Goal: Task Accomplishment & Management: Manage account settings

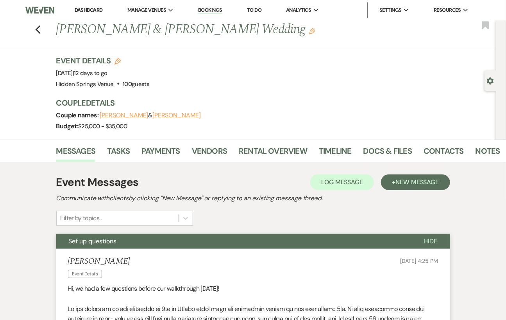
click at [96, 11] on link "Dashboard" at bounding box center [89, 10] width 28 height 7
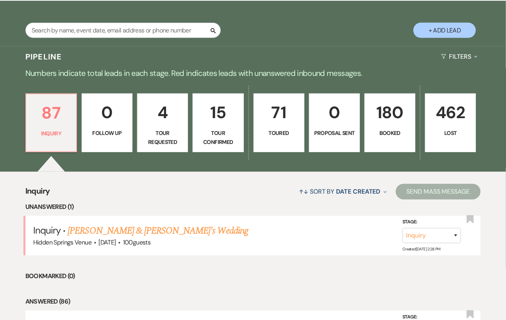
scroll to position [158, 0]
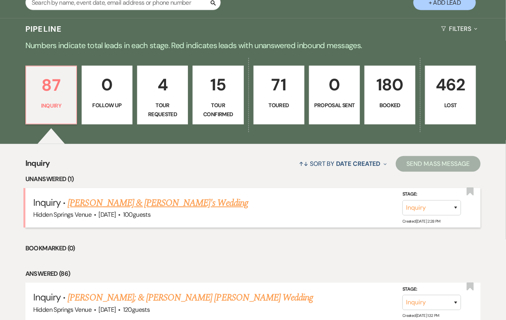
click at [154, 206] on link "[PERSON_NAME] & [PERSON_NAME]'s Wedding" at bounding box center [158, 203] width 181 height 14
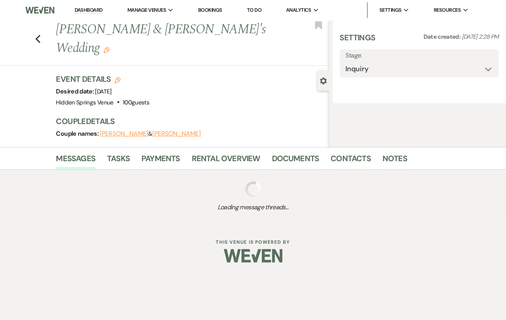
select select "14"
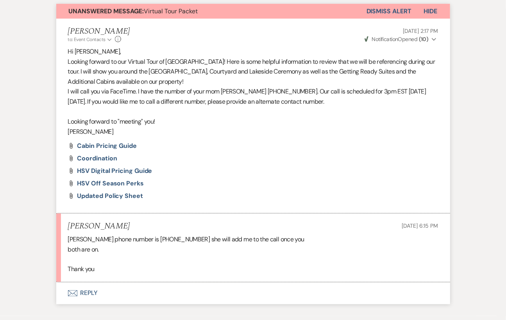
scroll to position [285, 0]
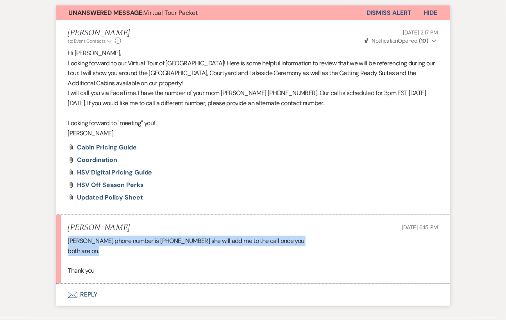
drag, startPoint x: 66, startPoint y: 240, endPoint x: 112, endPoint y: 251, distance: 47.5
click at [112, 251] on li "[PERSON_NAME] [DATE] 6:15 PM [PERSON_NAME] phone number is [PHONE_NUMBER] she w…" at bounding box center [253, 249] width 394 height 69
copy div "[PERSON_NAME] phone number is [PHONE_NUMBER] she will add me to the call once y…"
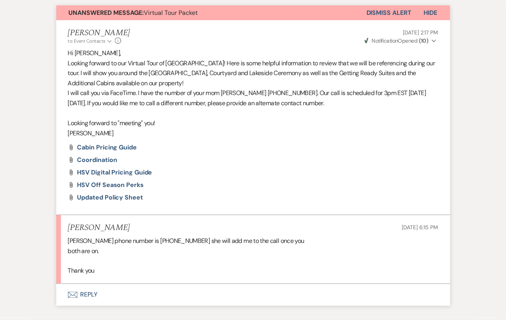
click at [157, 260] on div "[PERSON_NAME] phone number is [PHONE_NUMBER] she will add me to the call once y…" at bounding box center [253, 256] width 371 height 40
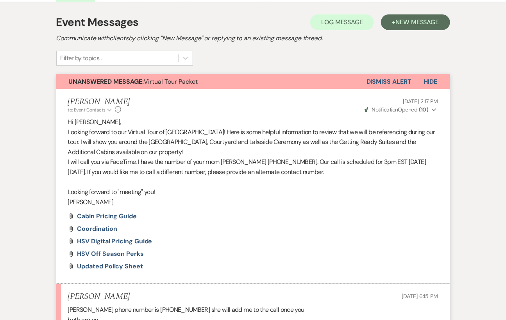
scroll to position [216, 0]
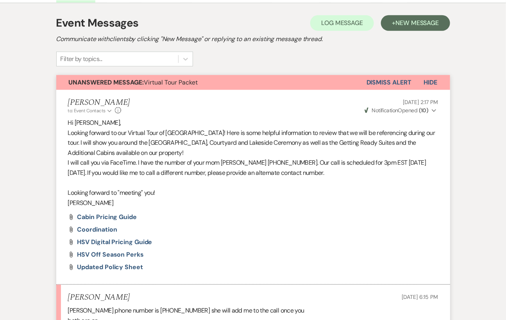
click at [393, 76] on button "Dismiss Alert" at bounding box center [389, 82] width 45 height 15
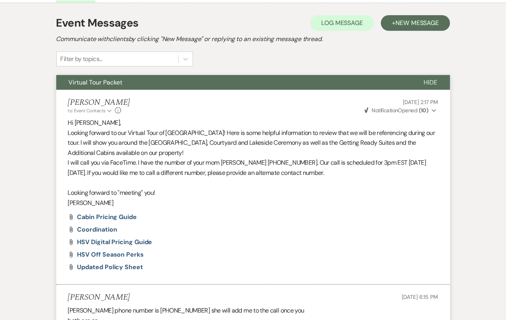
scroll to position [0, 0]
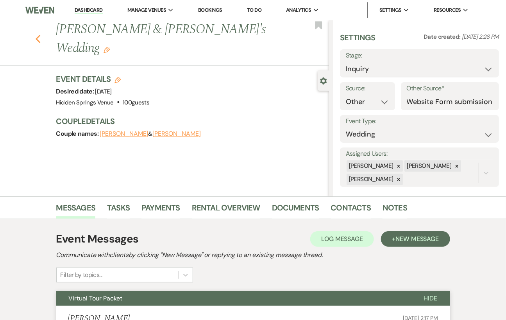
click at [41, 34] on icon "Previous" at bounding box center [38, 38] width 6 height 9
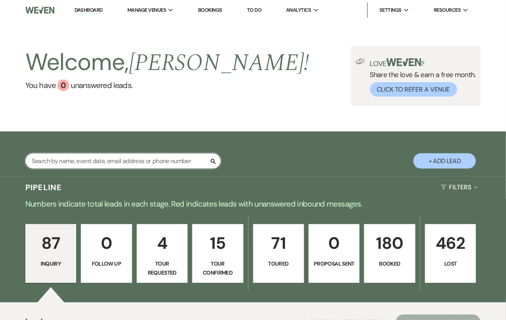
click at [99, 169] on input "text" at bounding box center [123, 160] width 196 height 15
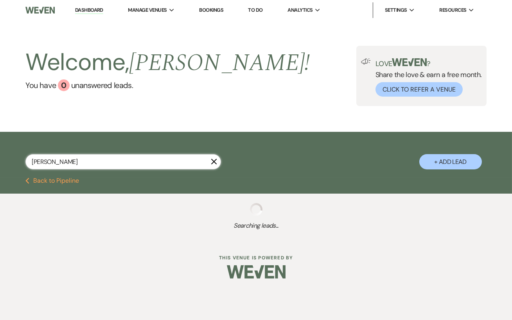
type input "[PERSON_NAME]"
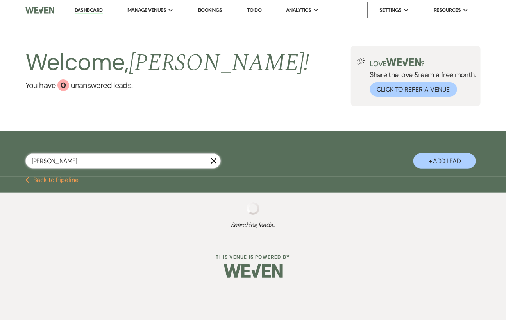
select select "8"
select select "6"
select select "8"
select select "6"
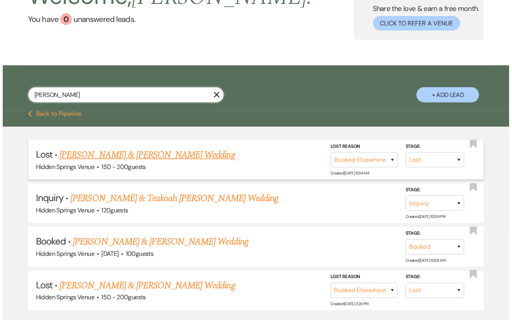
scroll to position [66, 0]
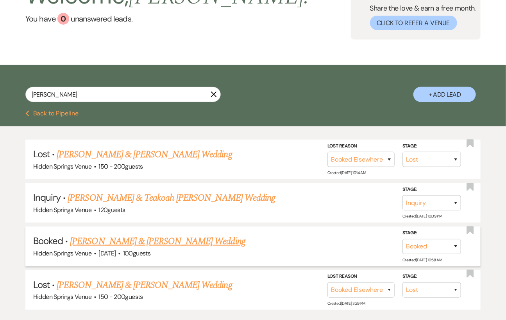
click at [196, 247] on link "[PERSON_NAME] & [PERSON_NAME] Wedding" at bounding box center [157, 241] width 175 height 14
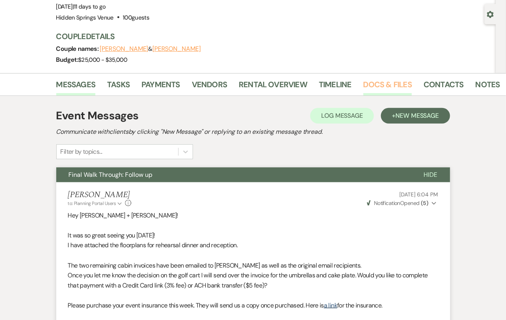
click at [380, 87] on link "Docs & Files" at bounding box center [388, 86] width 48 height 17
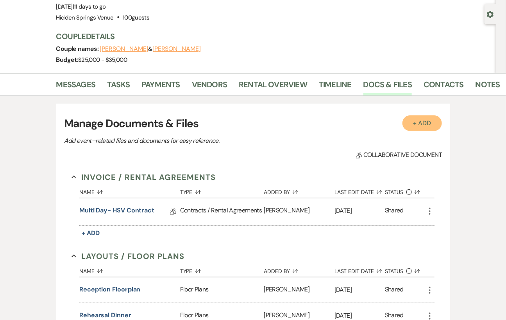
click at [415, 125] on button "+ Add" at bounding box center [423, 123] width 40 height 16
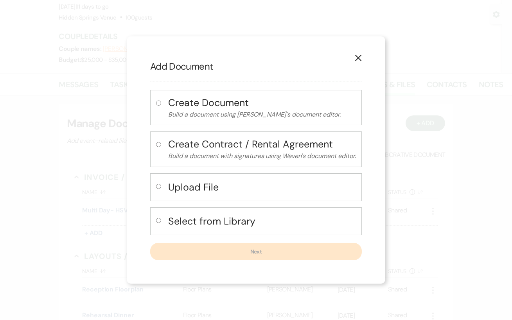
click at [159, 187] on input "radio" at bounding box center [158, 186] width 5 height 5
radio input "true"
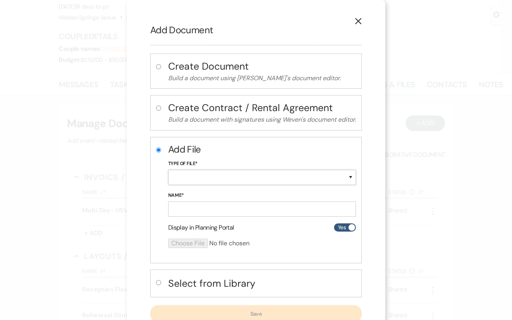
click at [199, 183] on select "Special Event Insurance Vendor Certificate of Insurance Contracts / Rental Agre…" at bounding box center [262, 177] width 188 height 15
select select "19"
click at [168, 170] on select "Special Event Insurance Vendor Certificate of Insurance Contracts / Rental Agre…" at bounding box center [262, 177] width 188 height 15
click at [199, 208] on input "Name*" at bounding box center [262, 208] width 188 height 15
type input "Insurance"
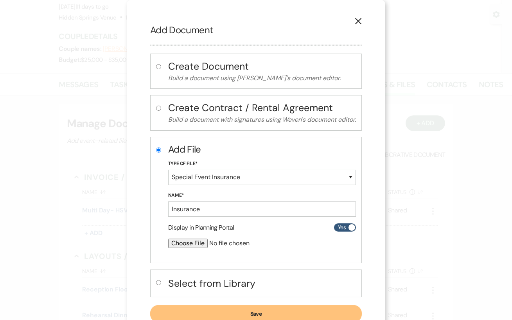
click at [187, 243] on input "file" at bounding box center [241, 243] width 146 height 9
type input "C:\fakepath\EVL70000006695Andrews-COI.pdf"
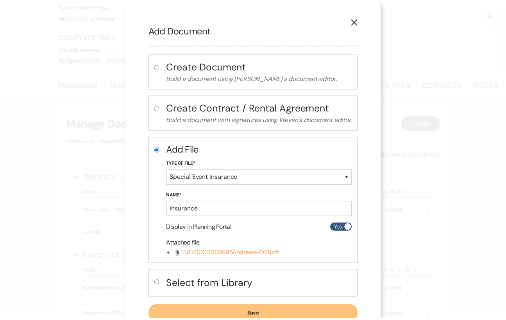
scroll to position [26, 0]
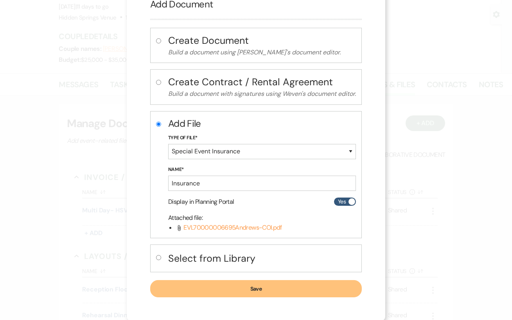
click at [282, 283] on button "Save" at bounding box center [256, 288] width 212 height 17
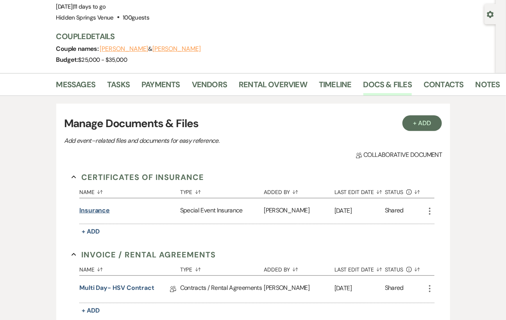
click at [101, 211] on button "Insurance" at bounding box center [94, 210] width 31 height 9
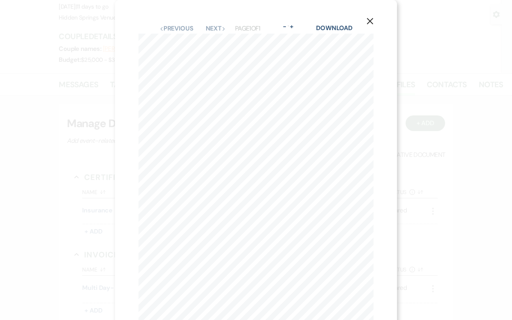
click at [432, 64] on div "X Previous Previous Next Next Page 1 of 1 - Zoom + Download CERTIFICATE OF LIAB…" at bounding box center [256, 160] width 512 height 320
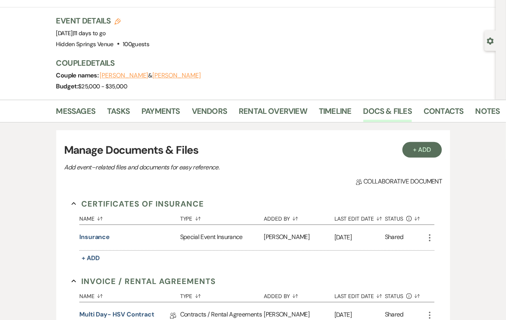
scroll to position [0, 0]
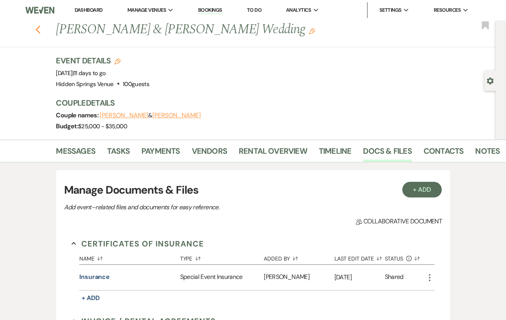
click at [40, 28] on use "button" at bounding box center [37, 29] width 5 height 9
select select "8"
select select "6"
select select "8"
select select "6"
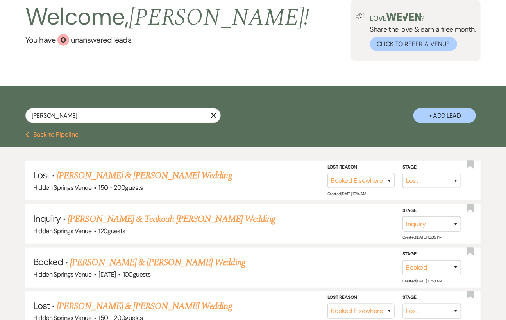
scroll to position [46, 0]
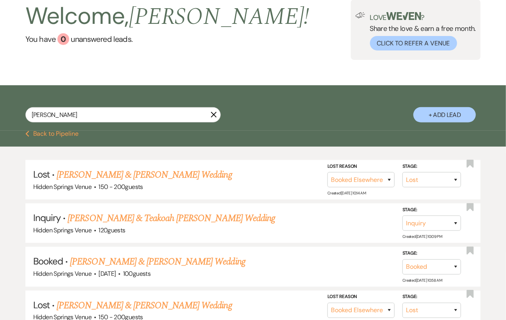
click at [214, 118] on use "button" at bounding box center [214, 115] width 6 height 6
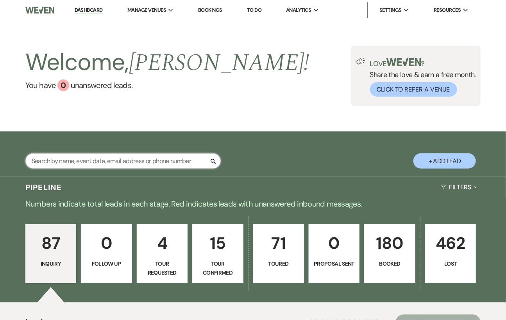
click at [97, 169] on input "text" at bounding box center [123, 160] width 196 height 15
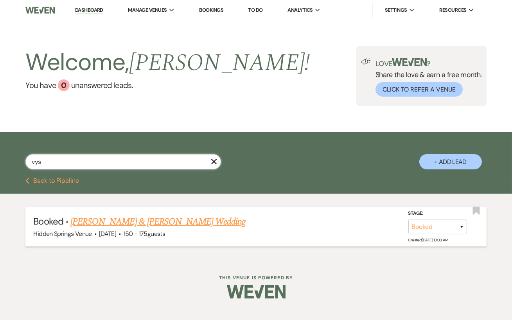
type input "vys"
click at [115, 228] on link "[PERSON_NAME] & [PERSON_NAME] Wedding" at bounding box center [157, 222] width 175 height 14
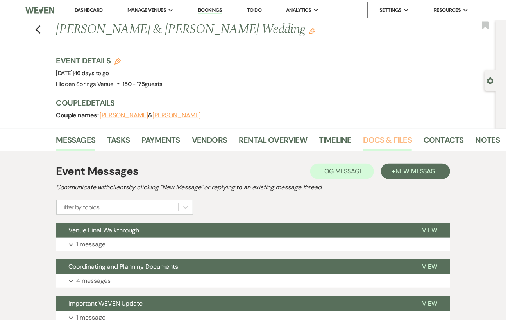
click at [383, 136] on link "Docs & Files" at bounding box center [388, 142] width 48 height 17
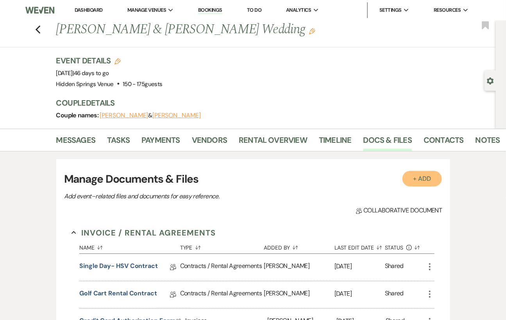
click at [418, 175] on button "+ Add" at bounding box center [423, 179] width 40 height 16
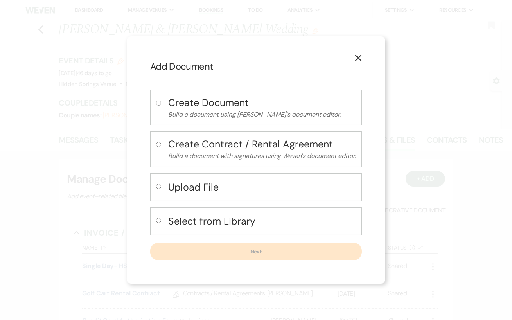
click at [203, 182] on h4 "Upload File" at bounding box center [262, 187] width 188 height 14
radio input "true"
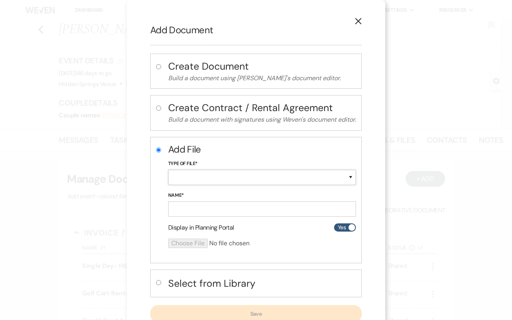
click at [202, 175] on select "Special Event Insurance Vendor Certificate of Insurance Contracts / Rental Agre…" at bounding box center [262, 177] width 188 height 15
select select "19"
click at [168, 170] on select "Special Event Insurance Vendor Certificate of Insurance Contracts / Rental Agre…" at bounding box center [262, 177] width 188 height 15
click at [197, 208] on input "Name*" at bounding box center [262, 208] width 188 height 15
type input "Insurance"
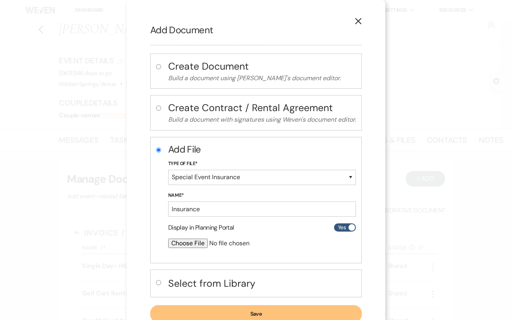
click at [180, 243] on input "file" at bounding box center [241, 243] width 146 height 9
type input "C:\fakepath\EVL70000006677Vysoky-COI.pdf"
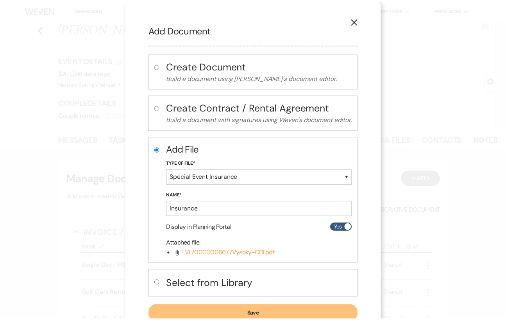
scroll to position [26, 0]
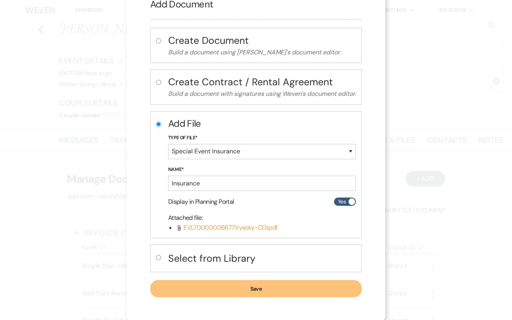
click at [273, 286] on button "Save" at bounding box center [256, 288] width 212 height 17
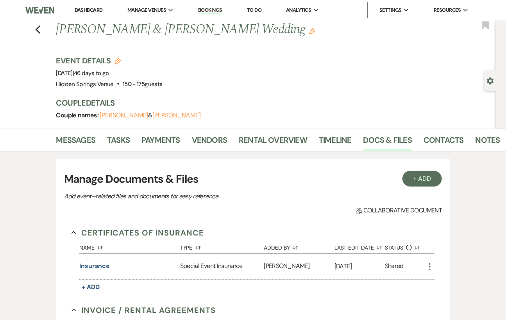
click at [94, 9] on link "Dashboard" at bounding box center [89, 10] width 28 height 7
